Goal: Information Seeking & Learning: Learn about a topic

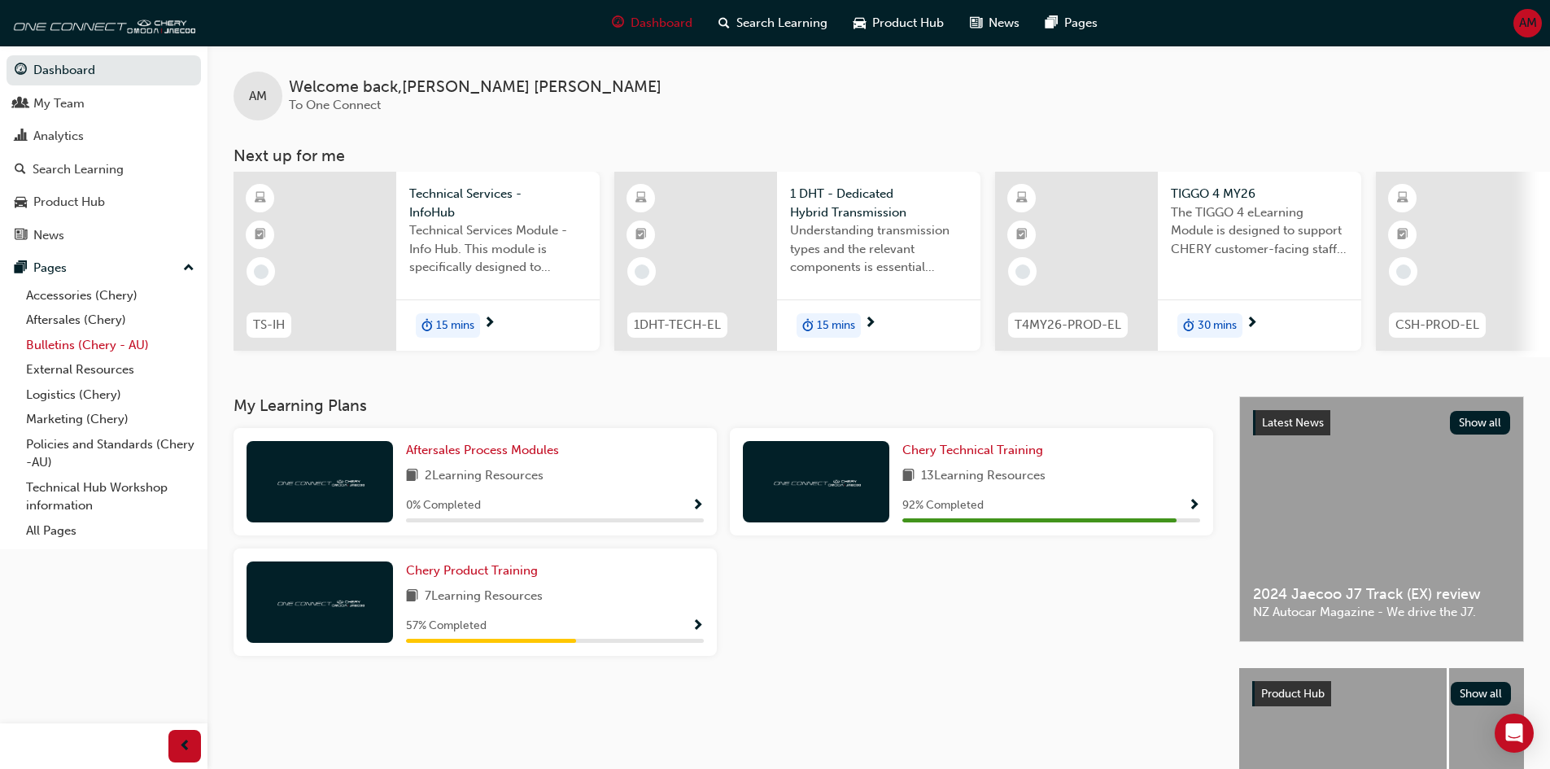
click at [109, 342] on link "Bulletins (Chery - AU)" at bounding box center [110, 345] width 181 height 25
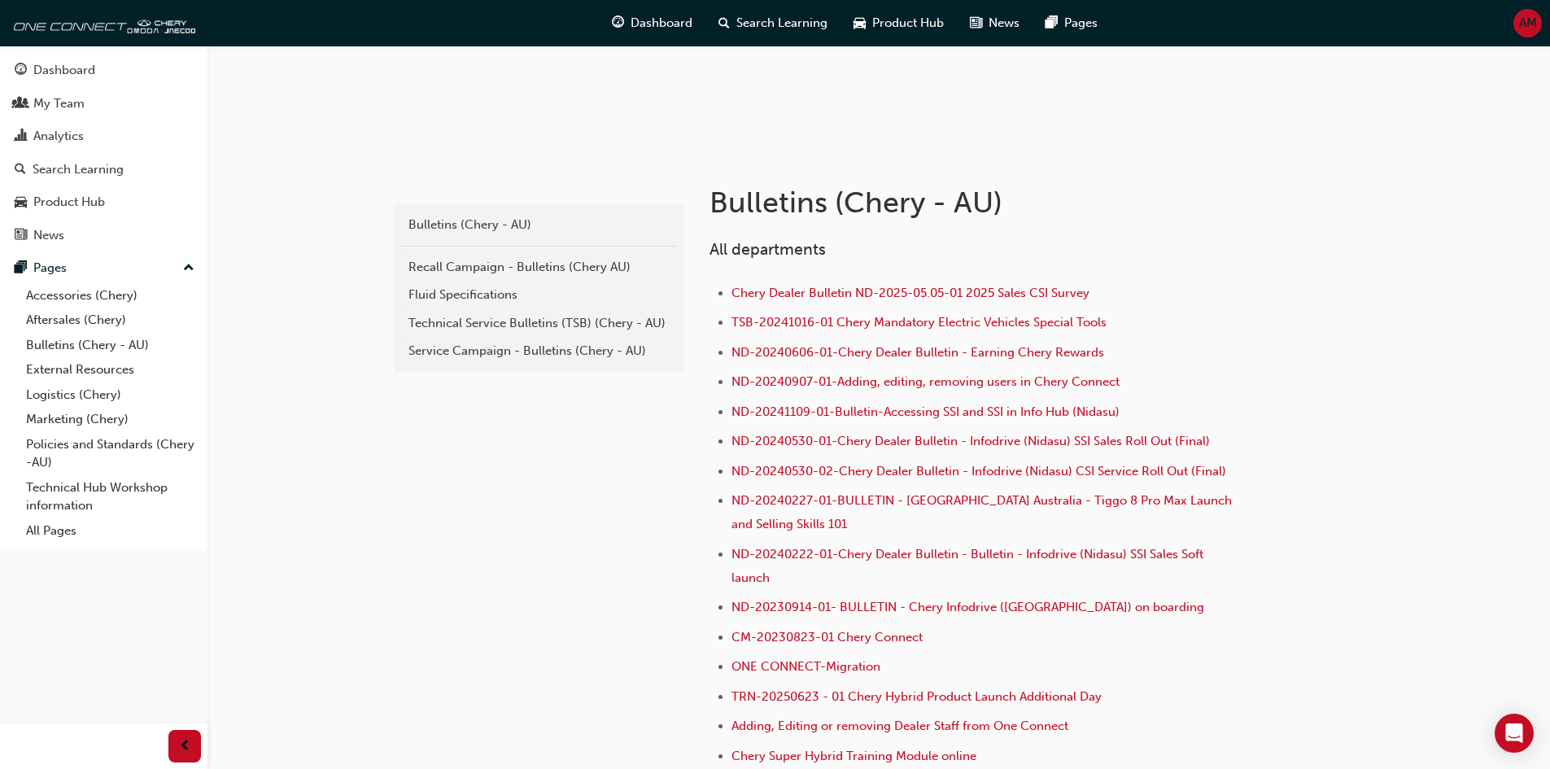
scroll to position [244, 0]
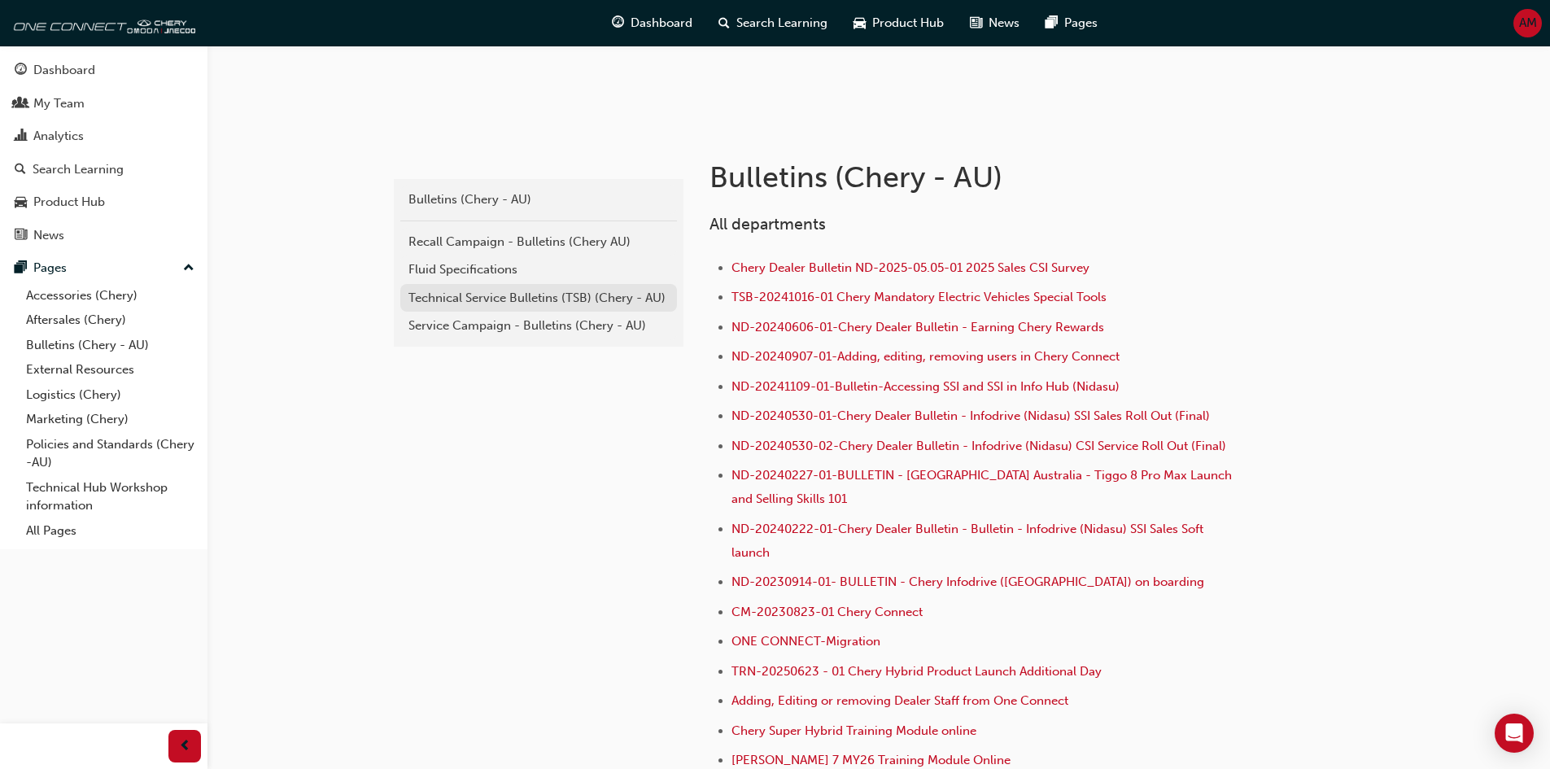
click at [557, 300] on div "Technical Service Bulletins (TSB) (Chery - AU)" at bounding box center [539, 298] width 260 height 19
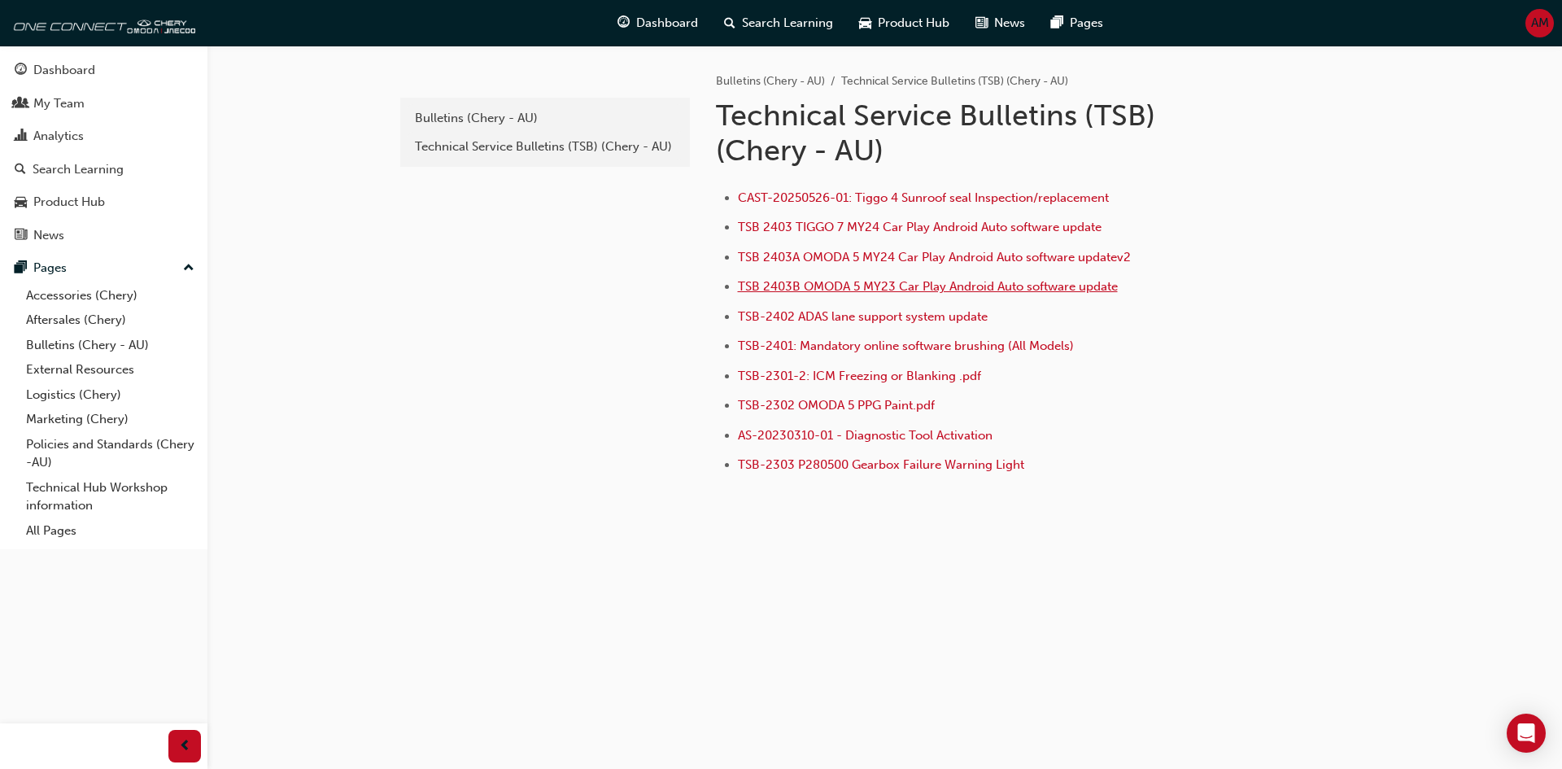
click at [876, 290] on span "TSB 2403B OMODA 5 MY23 Car Play Android Auto software update" at bounding box center [928, 286] width 380 height 15
click at [594, 143] on div "Technical Service Bulletins (TSB) (Chery - AU)" at bounding box center [545, 147] width 260 height 19
click at [528, 119] on div "Bulletins (Chery - AU)" at bounding box center [545, 118] width 260 height 19
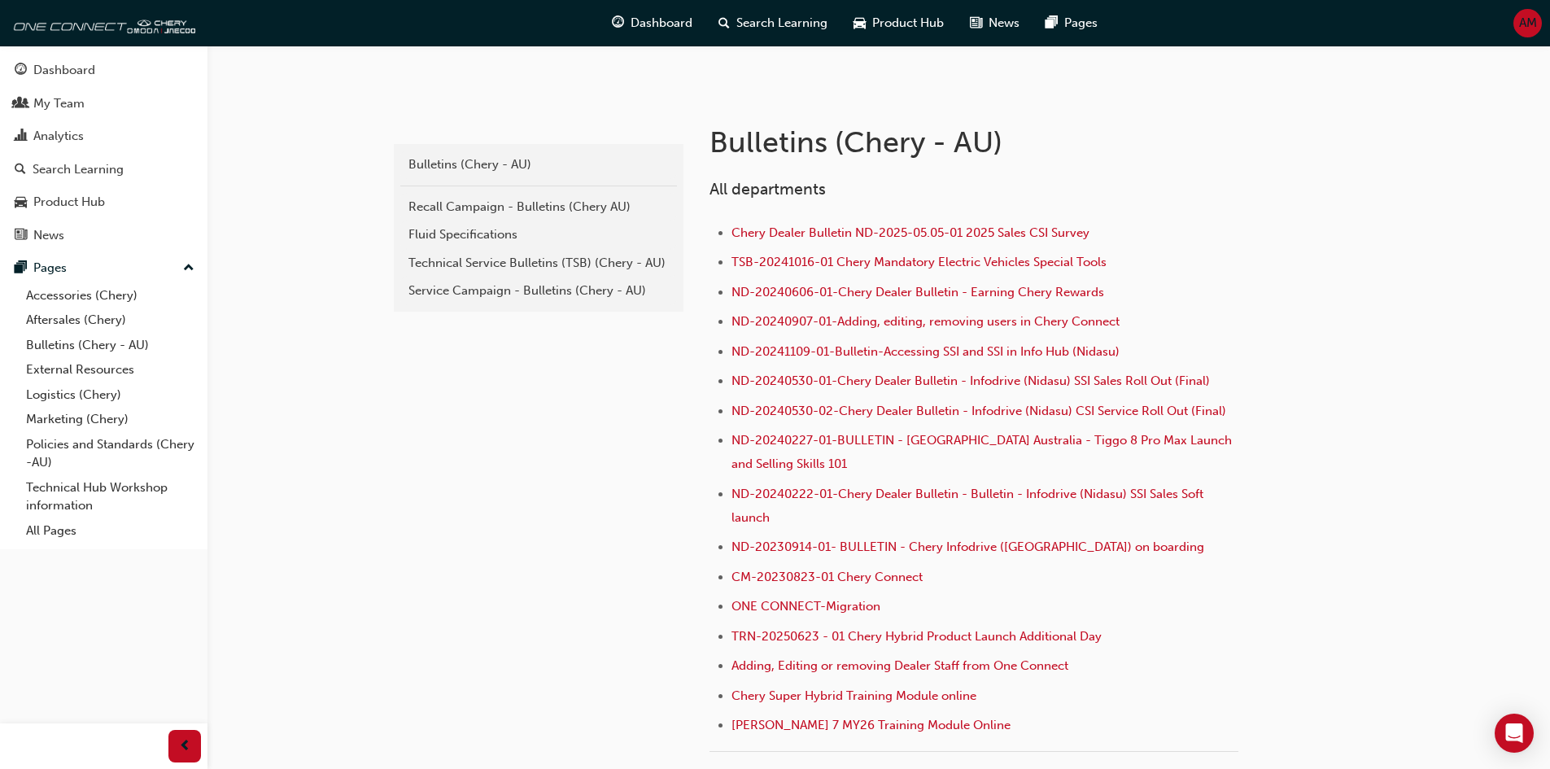
scroll to position [326, 0]
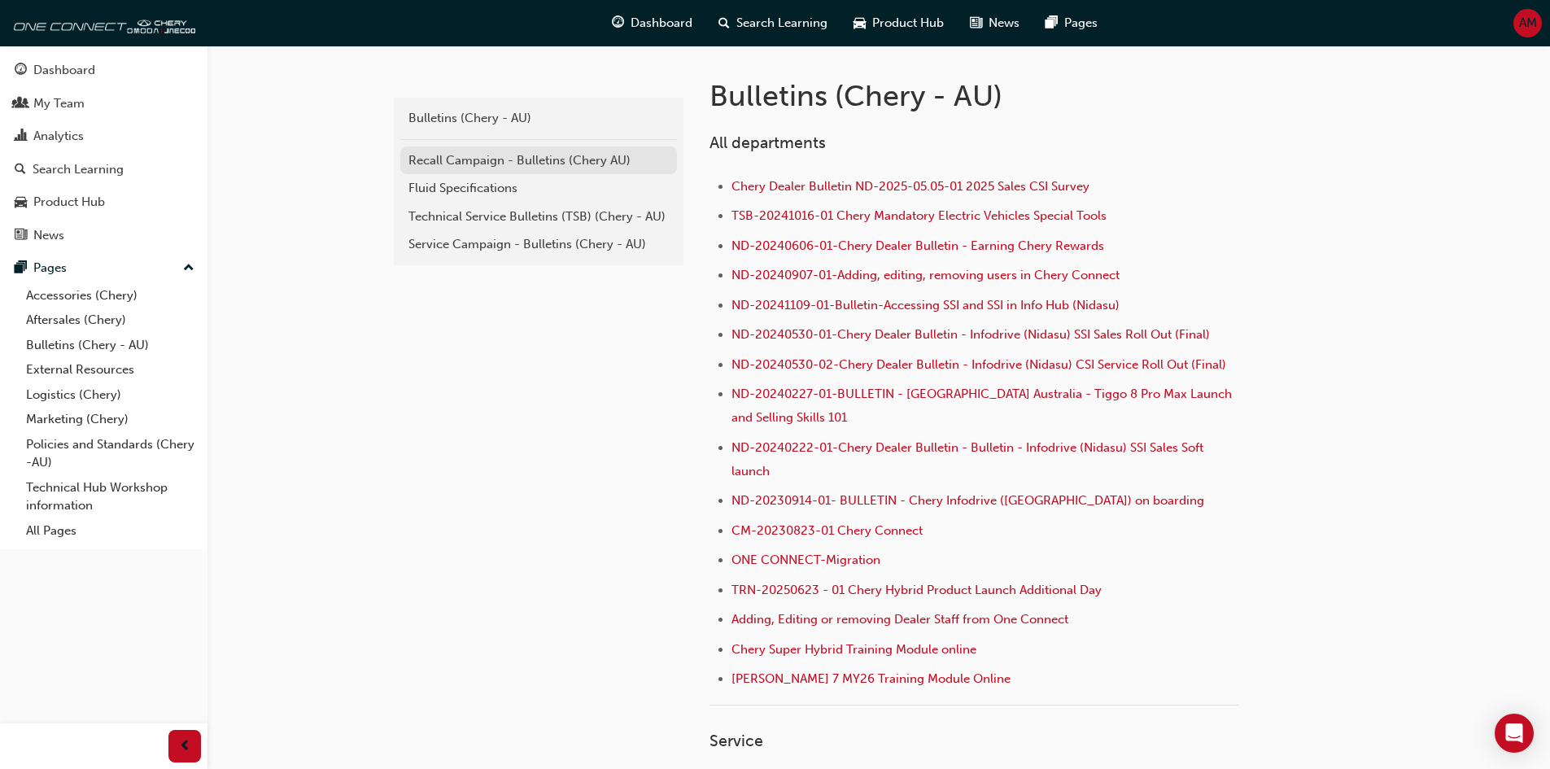
click at [506, 159] on div "Recall Campaign - Bulletins (Chery AU)" at bounding box center [539, 160] width 260 height 19
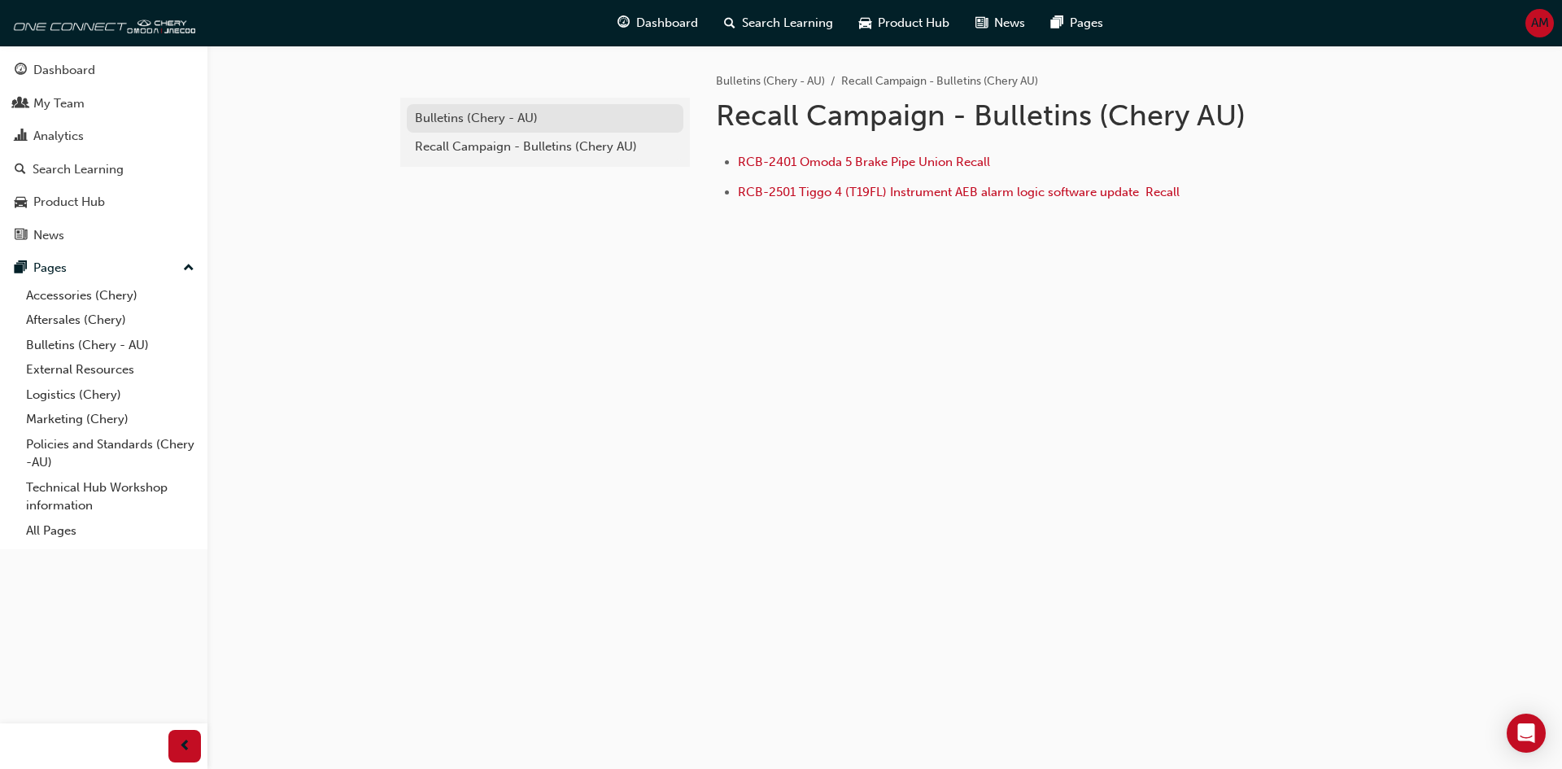
click at [476, 124] on div "Bulletins (Chery - AU)" at bounding box center [545, 118] width 260 height 19
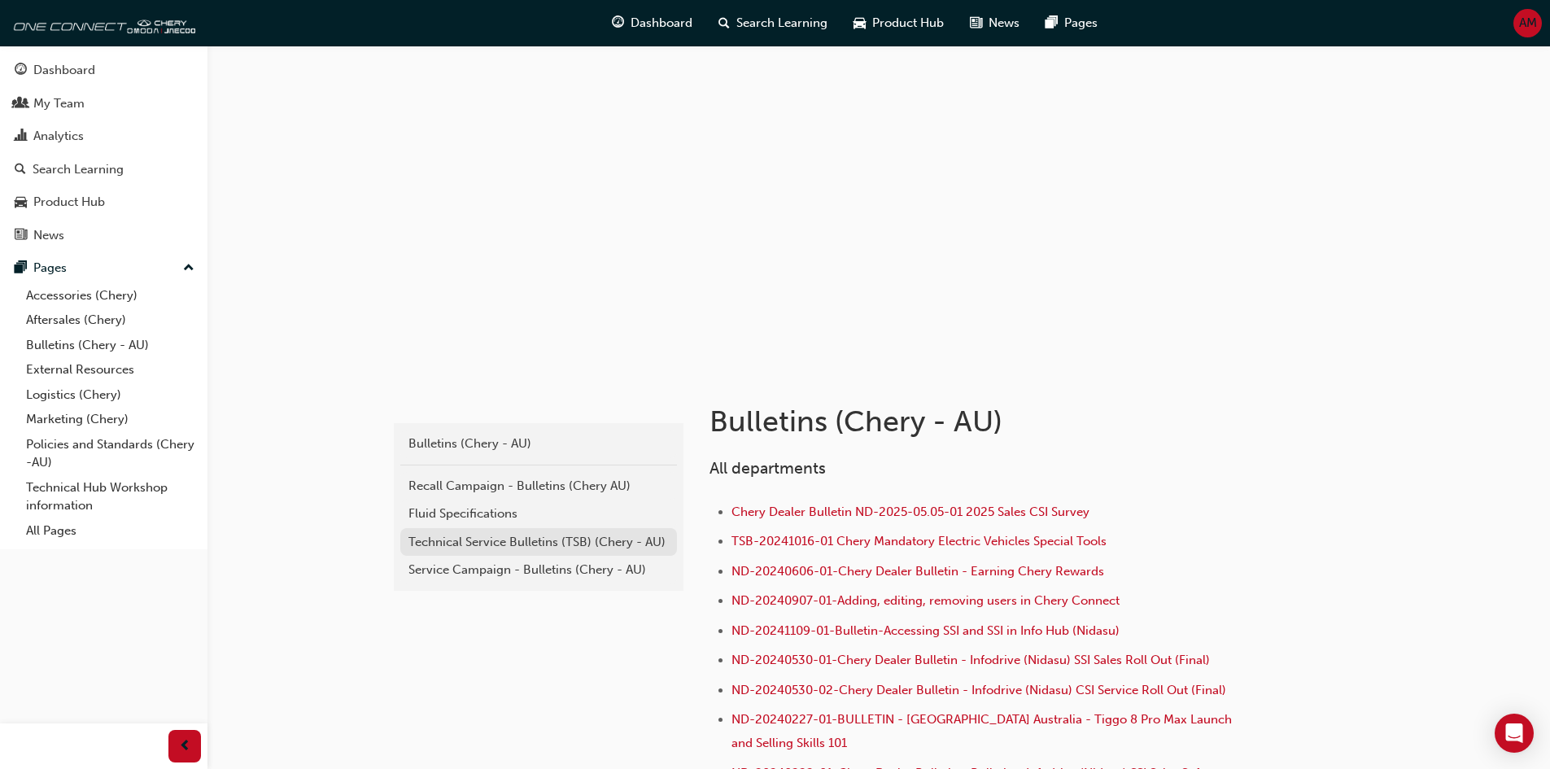
click at [521, 531] on link "Technical Service Bulletins (TSB) (Chery - AU)" at bounding box center [538, 542] width 277 height 28
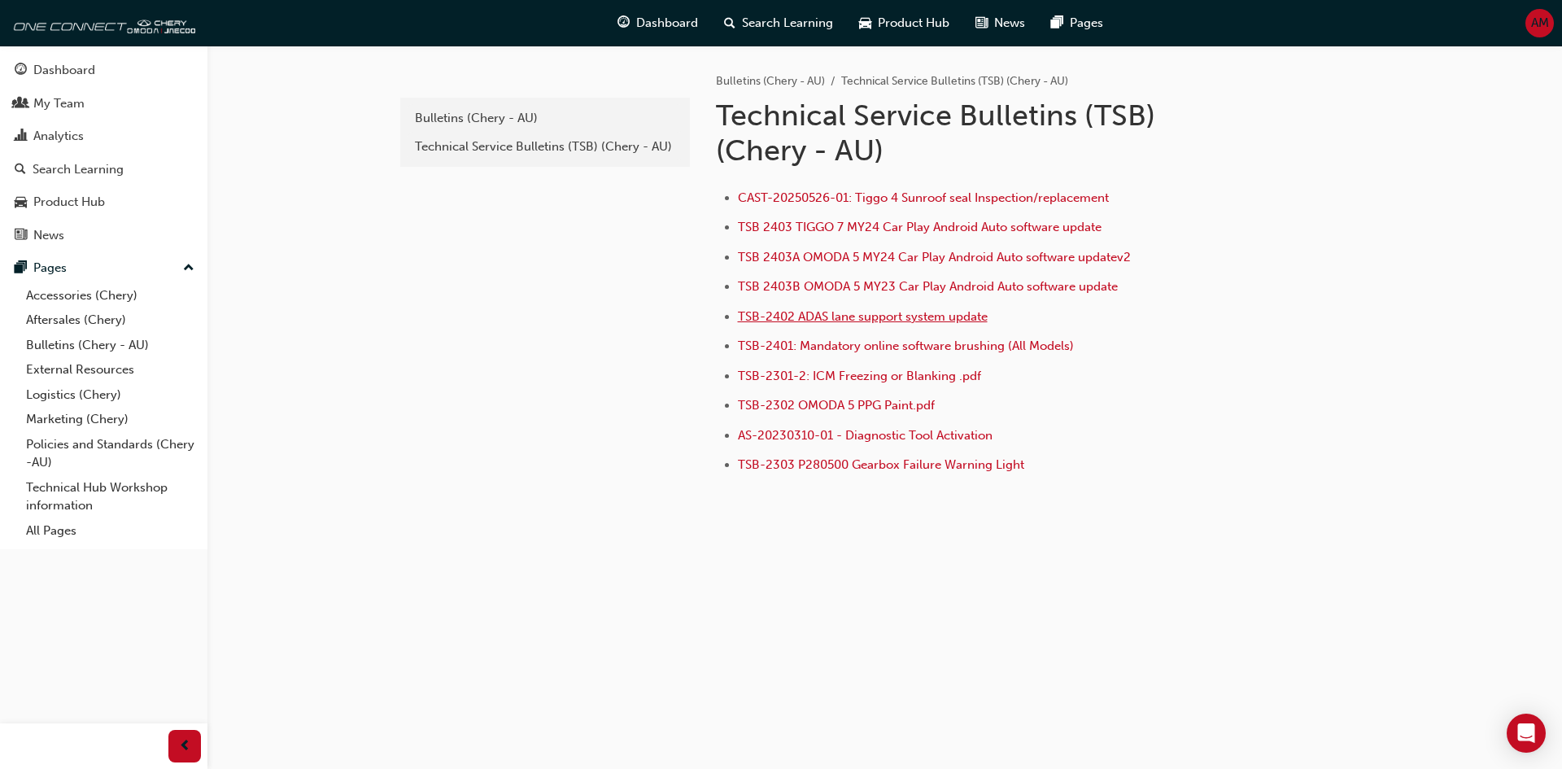
click at [884, 321] on span "TSB-2402 ADAS lane support system update" at bounding box center [863, 316] width 250 height 15
